Goal: Obtain resource: Download file/media

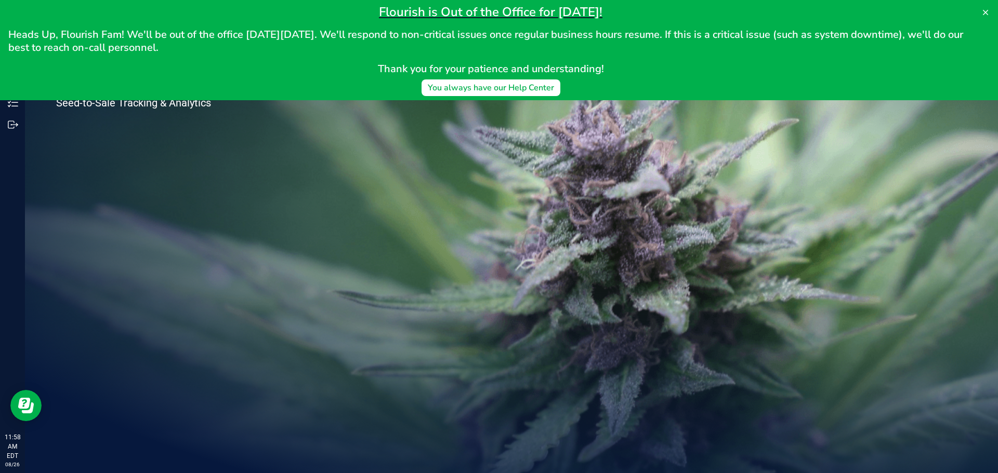
click at [316, 175] on div "Welcome to Flourish Software Seed-to-Sale Tracking & Analytics" at bounding box center [511, 249] width 973 height 448
click at [908, 39] on span "Heads Up, Flourish Fam! We'll be out of the office [DATE][DATE]. We'll respond …" at bounding box center [486, 41] width 957 height 27
drag, startPoint x: 102, startPoint y: 48, endPoint x: 206, endPoint y: 48, distance: 103.4
click at [205, 47] on h2 "Heads Up, Flourish Fam! We'll be out of the office [DATE][DATE]. We'll respond …" at bounding box center [490, 41] width 964 height 26
click at [206, 48] on h2 "Heads Up, Flourish Fam! We'll be out of the office [DATE][DATE]. We'll respond …" at bounding box center [490, 41] width 964 height 26
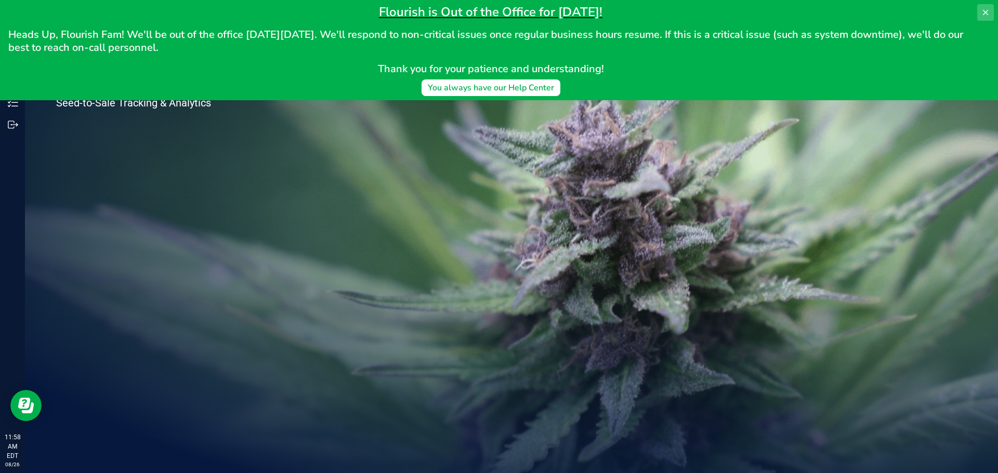
click at [988, 11] on icon at bounding box center [985, 12] width 8 height 8
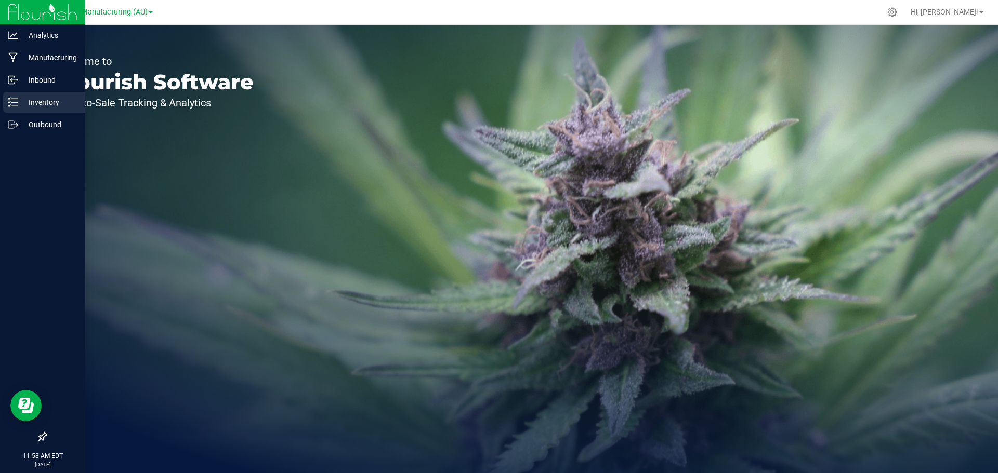
click at [19, 96] on p "Inventory" at bounding box center [49, 102] width 62 height 12
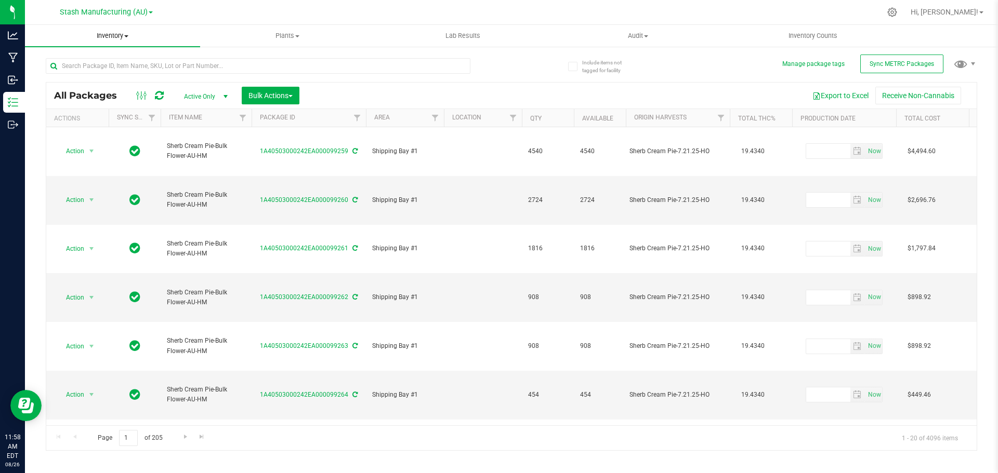
click at [109, 37] on span "Inventory" at bounding box center [112, 35] width 175 height 9
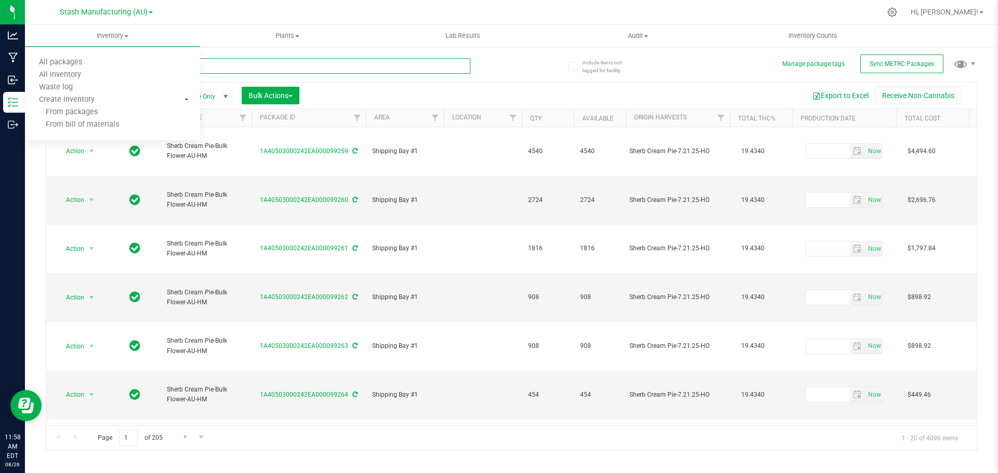
click at [250, 67] on input "text" at bounding box center [258, 66] width 424 height 16
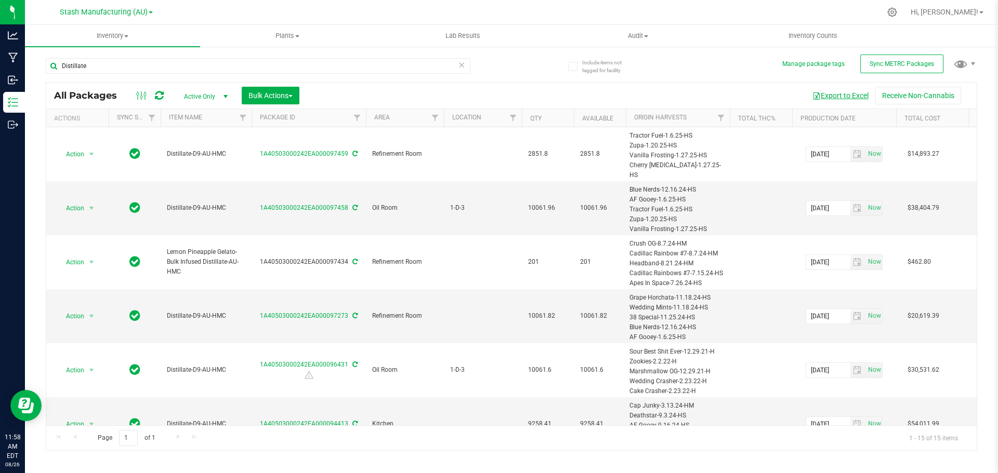
click at [836, 92] on button "Export to Excel" at bounding box center [840, 96] width 70 height 18
click at [158, 69] on input "Distillate" at bounding box center [258, 66] width 424 height 16
click at [158, 67] on input "Distillate" at bounding box center [258, 66] width 424 height 16
click at [157, 66] on input "Distillate" at bounding box center [258, 66] width 424 height 16
type input "biomass"
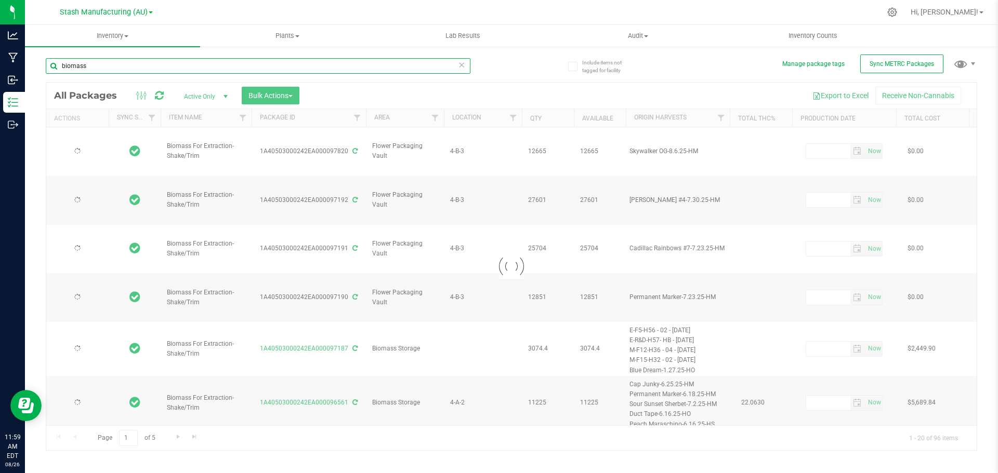
type input "[DATE]"
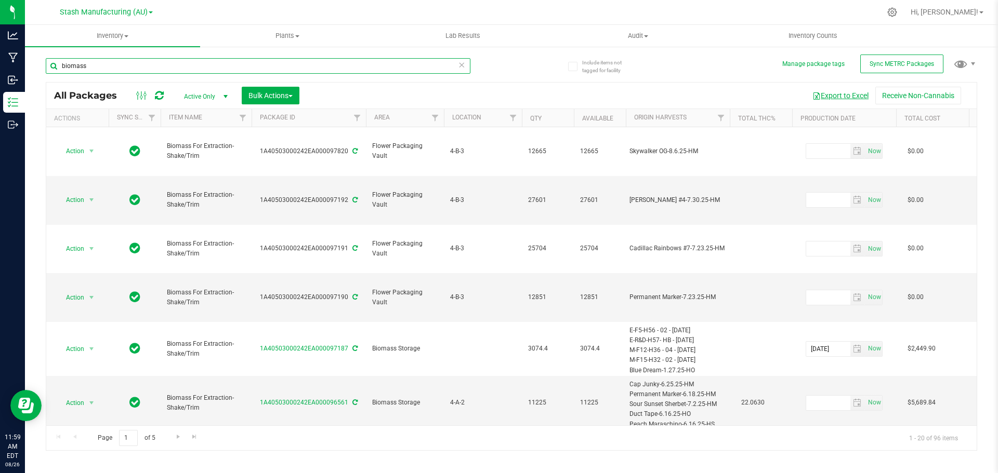
type input "biomass"
click at [829, 99] on button "Export to Excel" at bounding box center [840, 96] width 70 height 18
